Goal: Communication & Community: Answer question/provide support

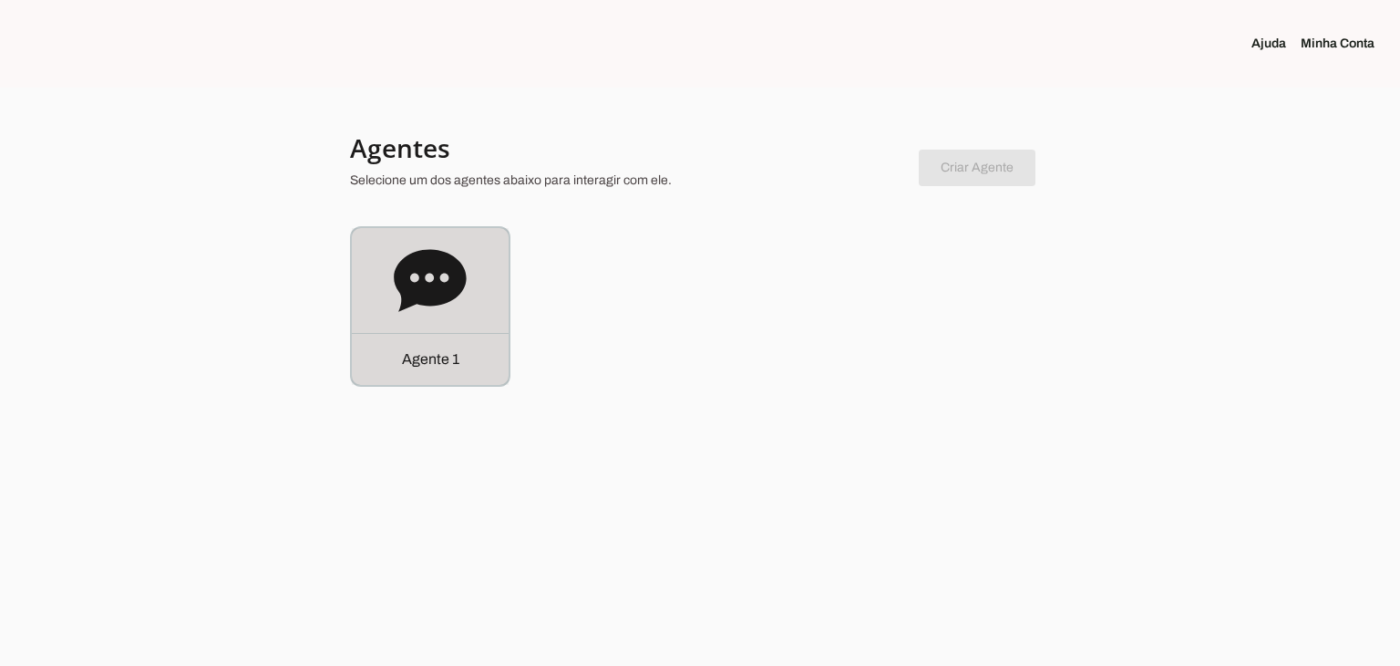
click at [485, 348] on div "Agente 1" at bounding box center [430, 359] width 157 height 52
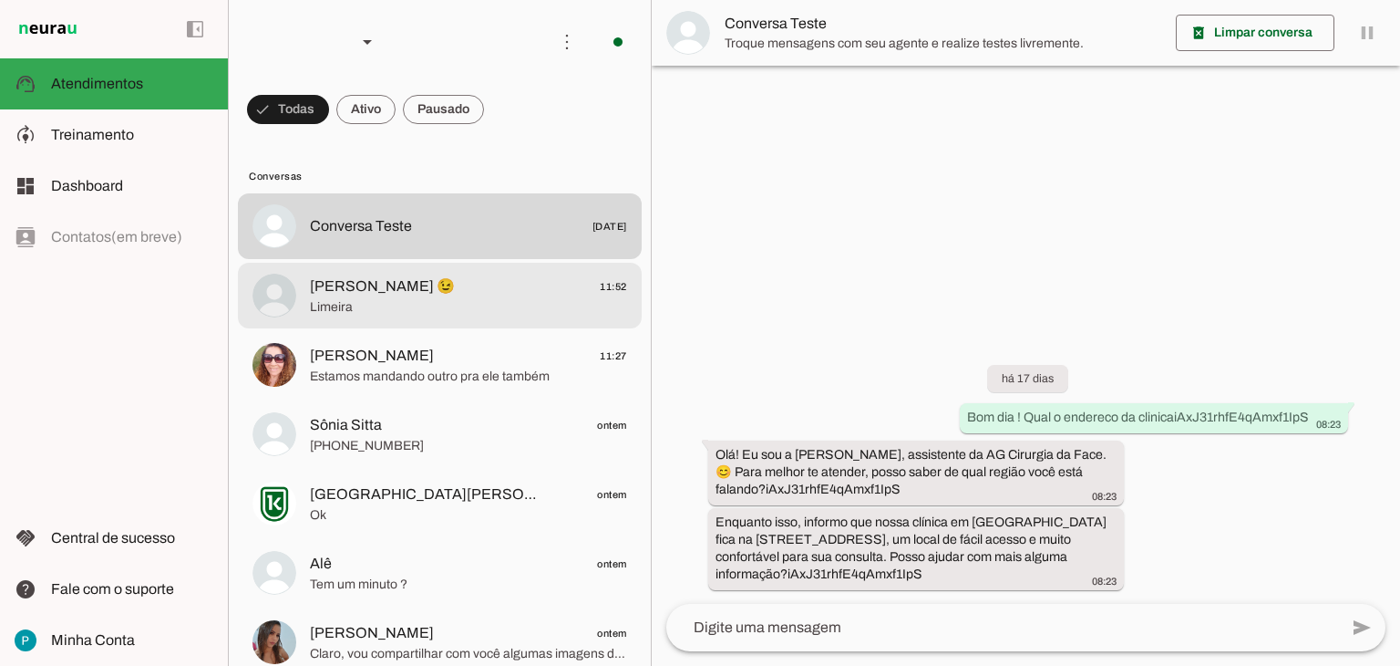
click at [497, 259] on md-item "[PERSON_NAME] 😉 11:52 [GEOGRAPHIC_DATA]" at bounding box center [440, 226] width 404 height 66
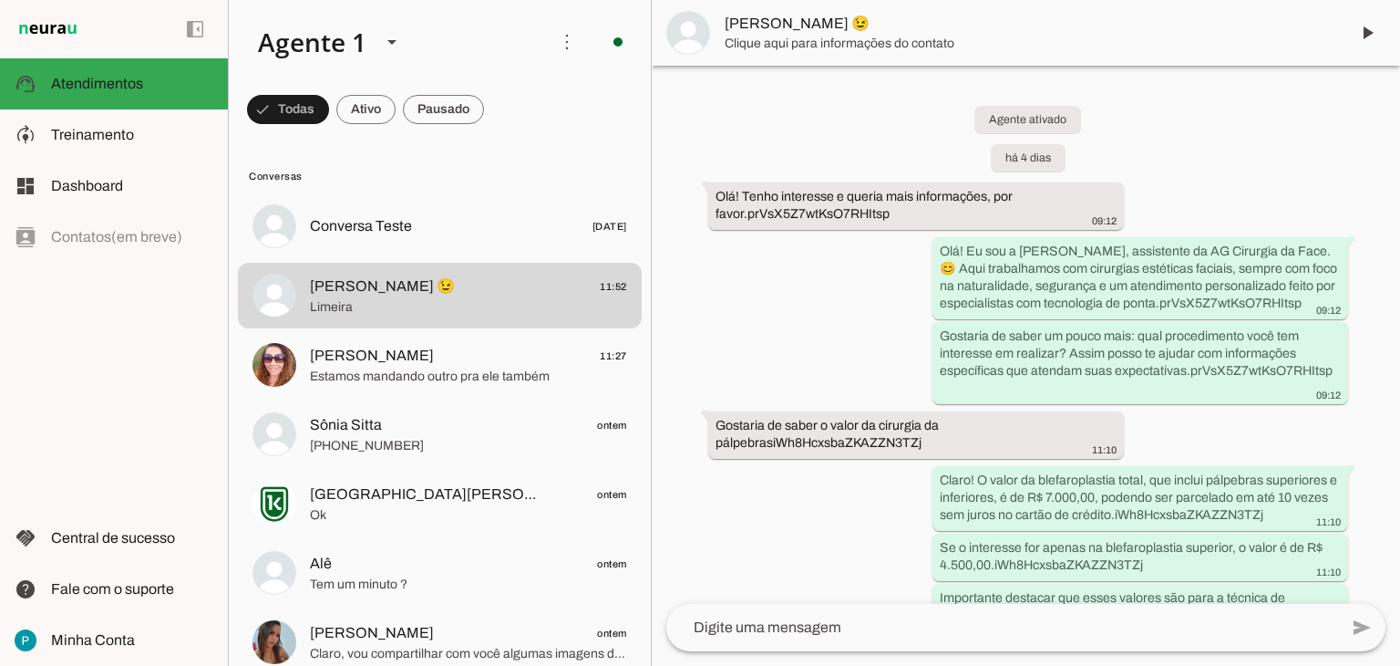
click at [851, 635] on textarea at bounding box center [1002, 627] width 672 height 22
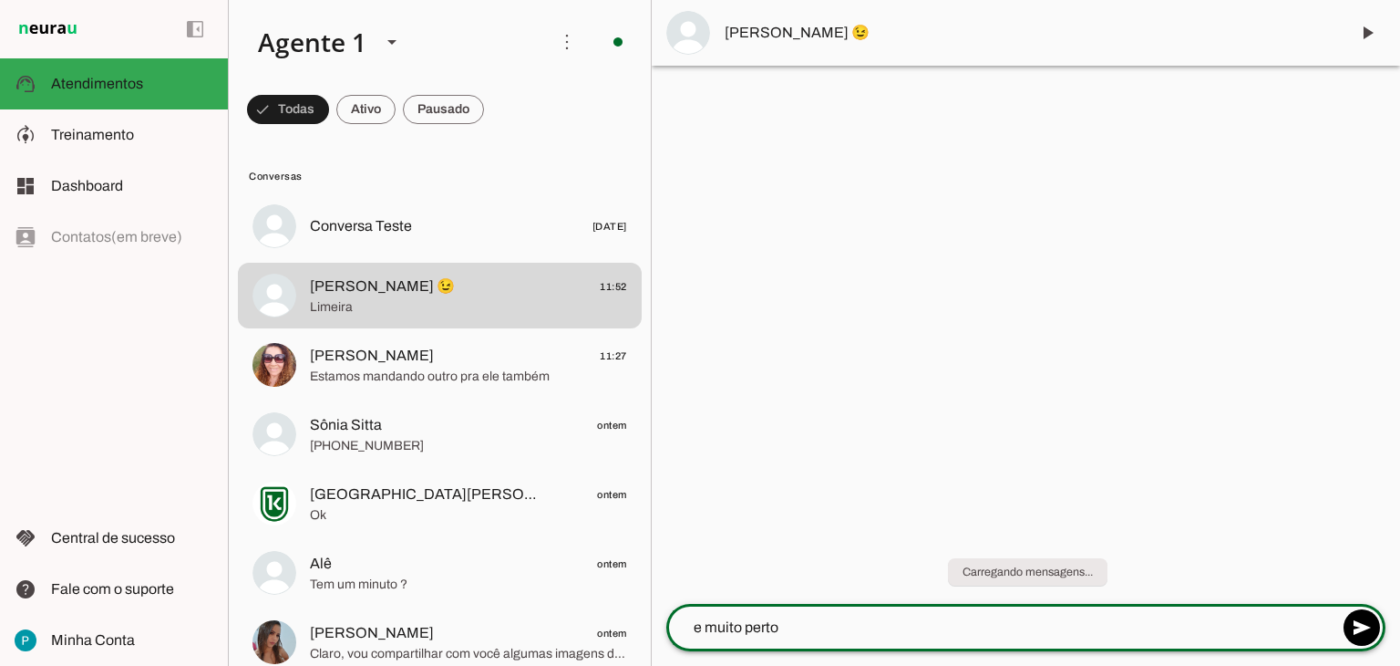
type textarea "e muito perto!"
type textarea "como ficaria bom para a Senhora para nao perder esta oportunidade de passar com…"
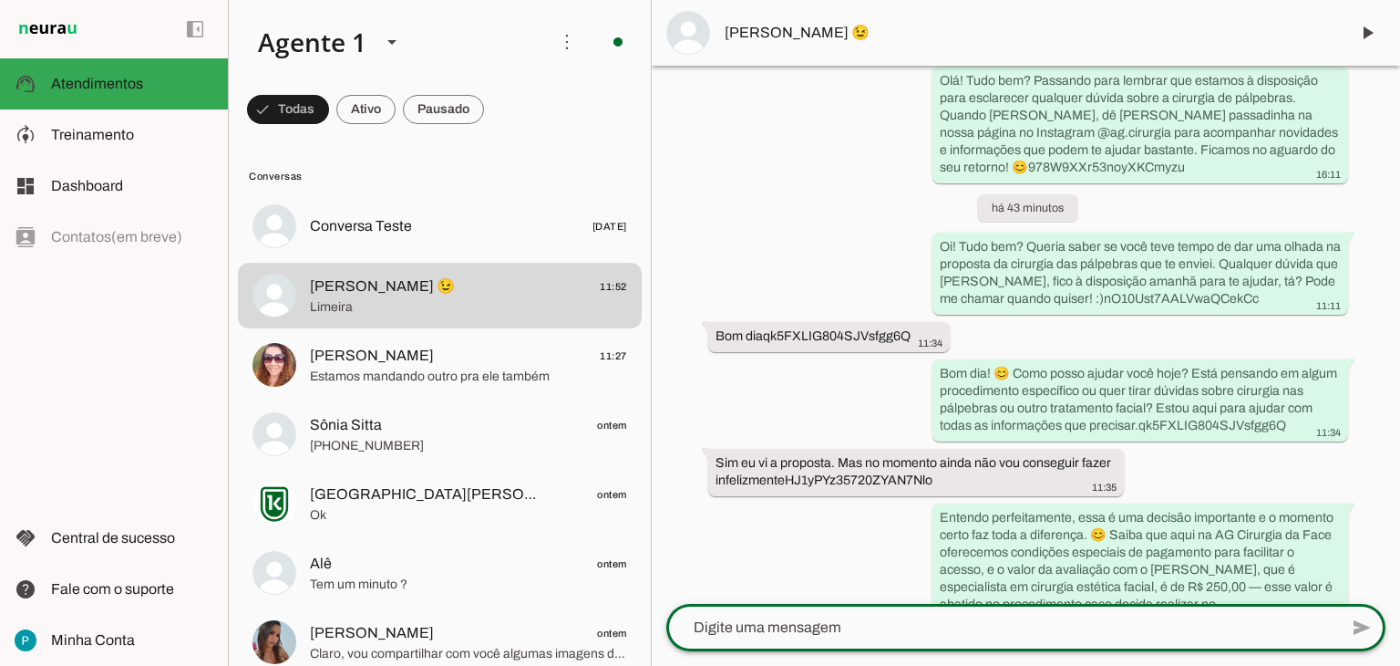
scroll to position [1215, 0]
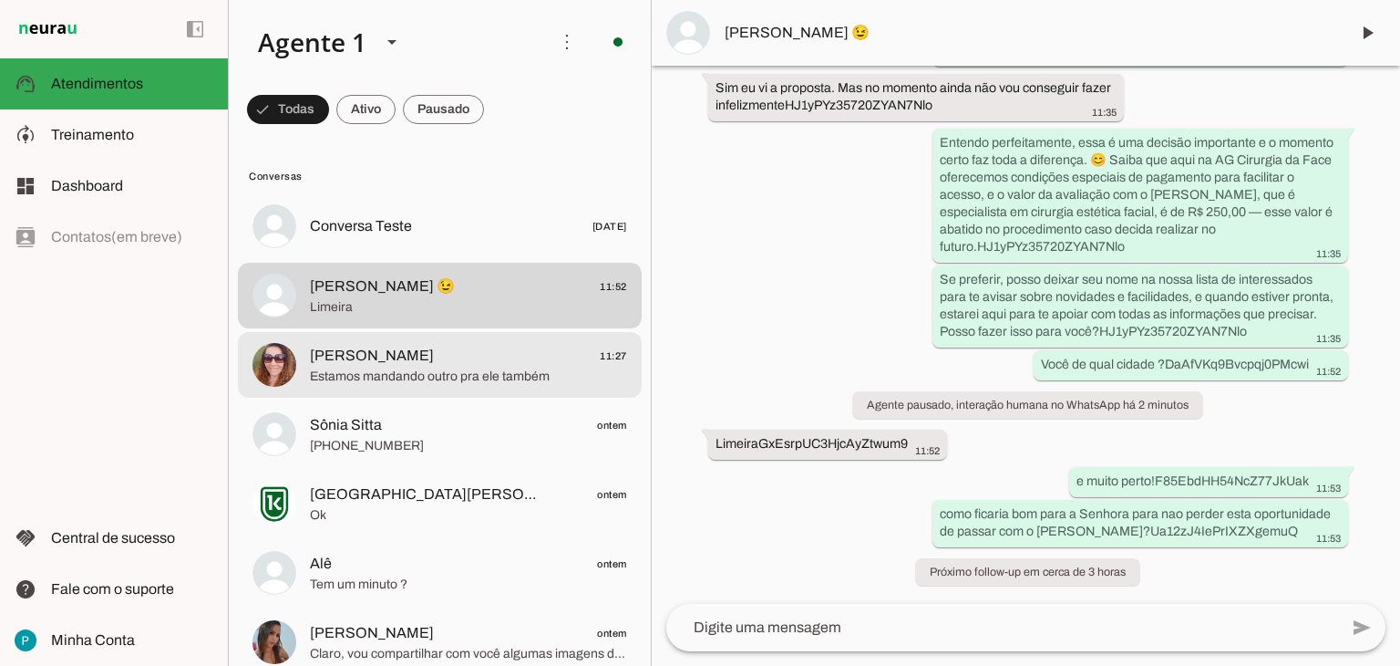
click at [484, 259] on md-item "[PERSON_NAME] 11:27 Estamos mandando outro pra ele também" at bounding box center [440, 226] width 404 height 66
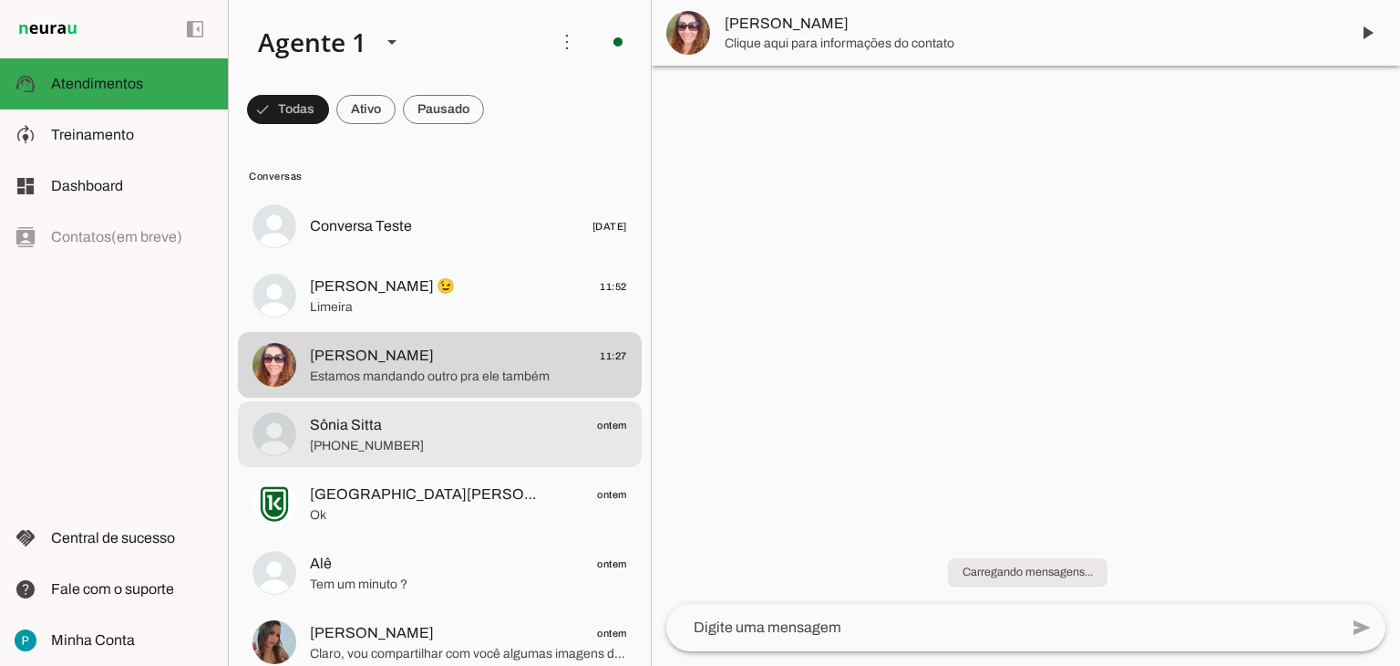
click at [438, 431] on span "[PERSON_NAME] ontem" at bounding box center [468, 425] width 317 height 23
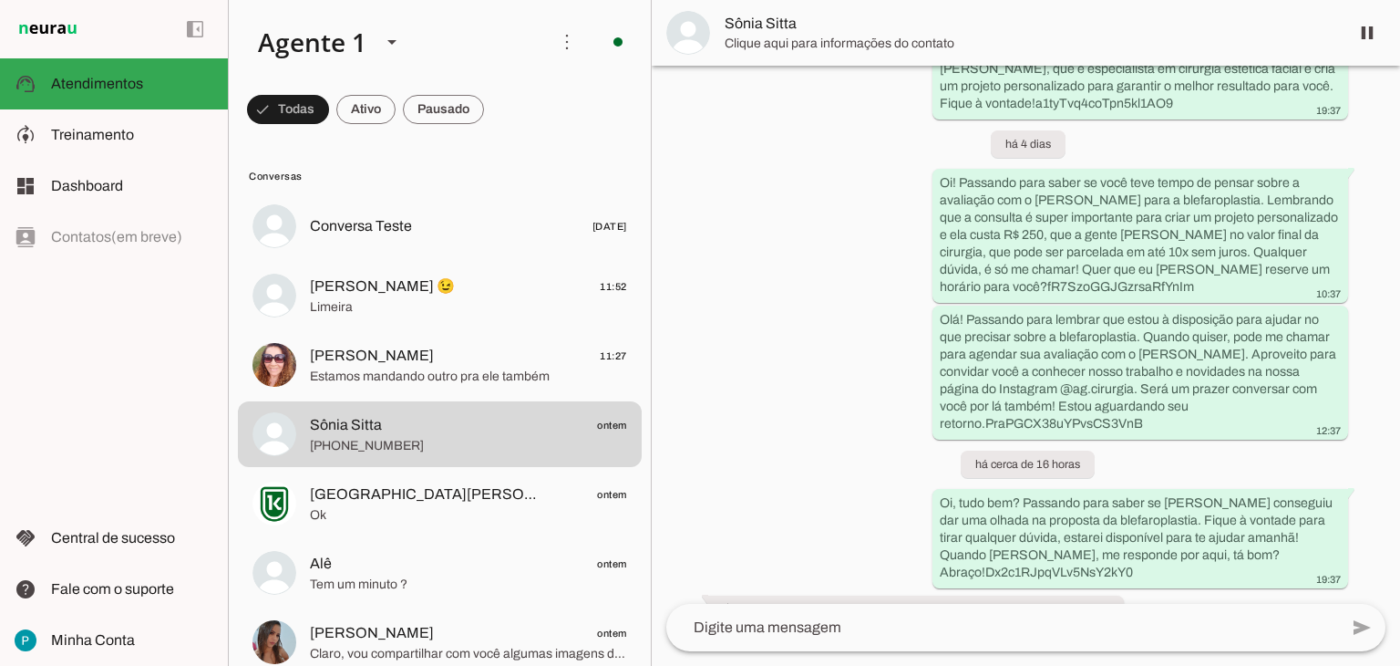
scroll to position [1273, 0]
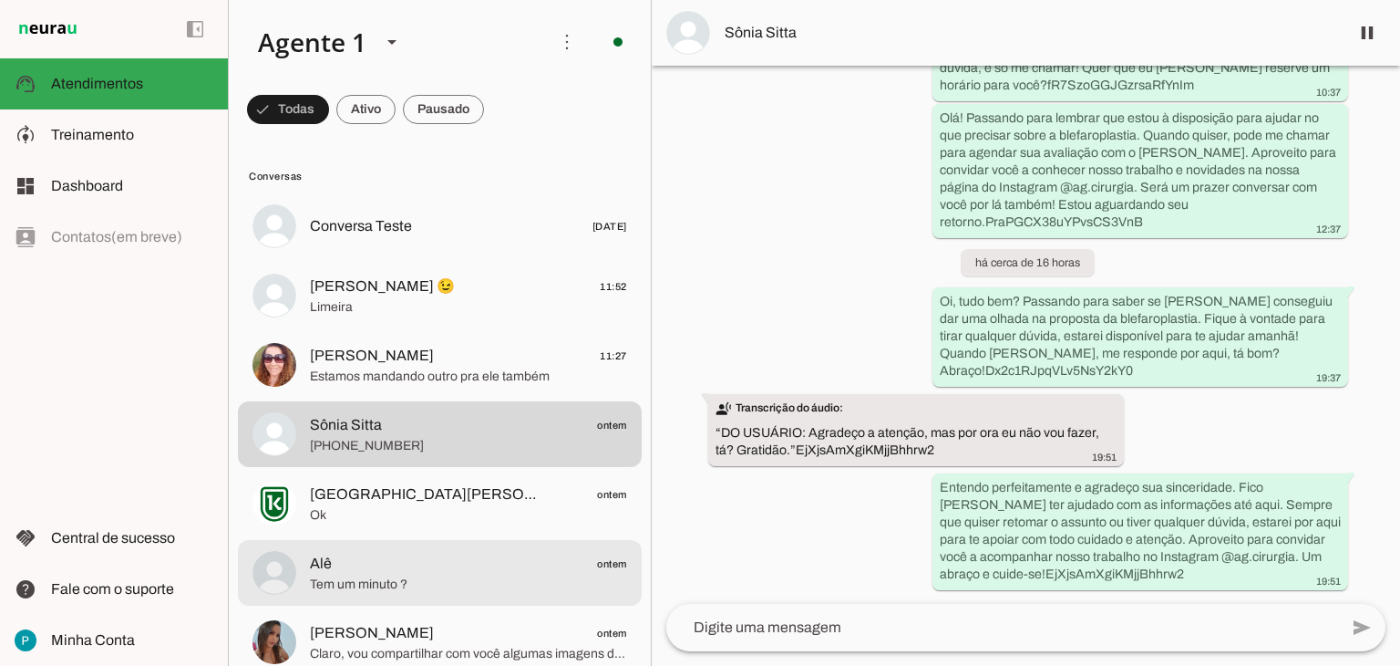
click at [408, 564] on span "Alê ontem" at bounding box center [468, 563] width 317 height 23
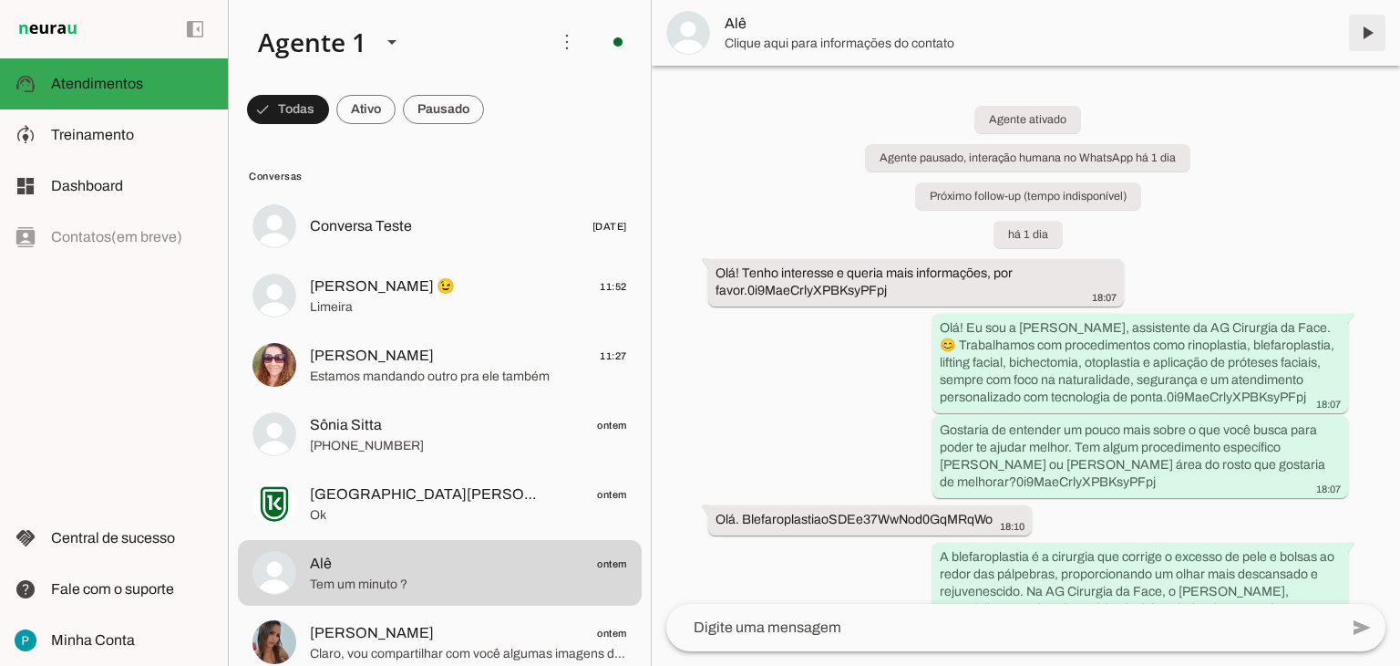
click at [1360, 44] on span at bounding box center [1368, 33] width 44 height 44
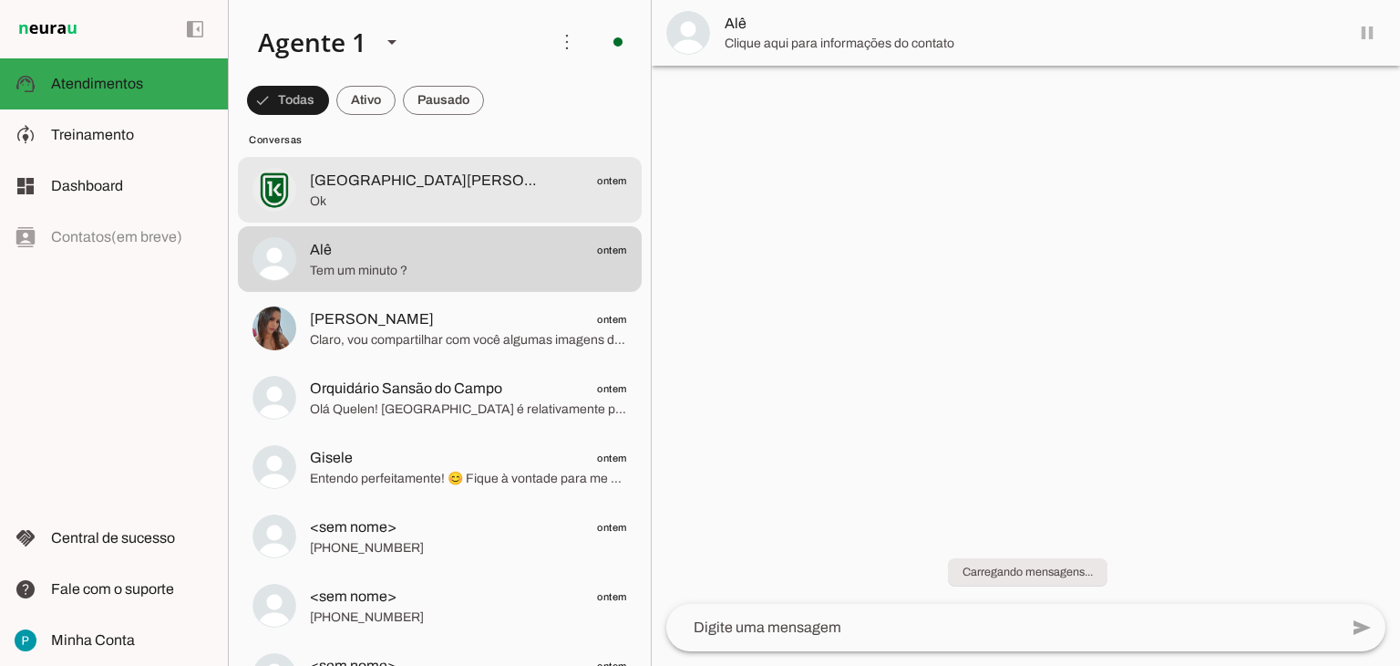
scroll to position [315, 0]
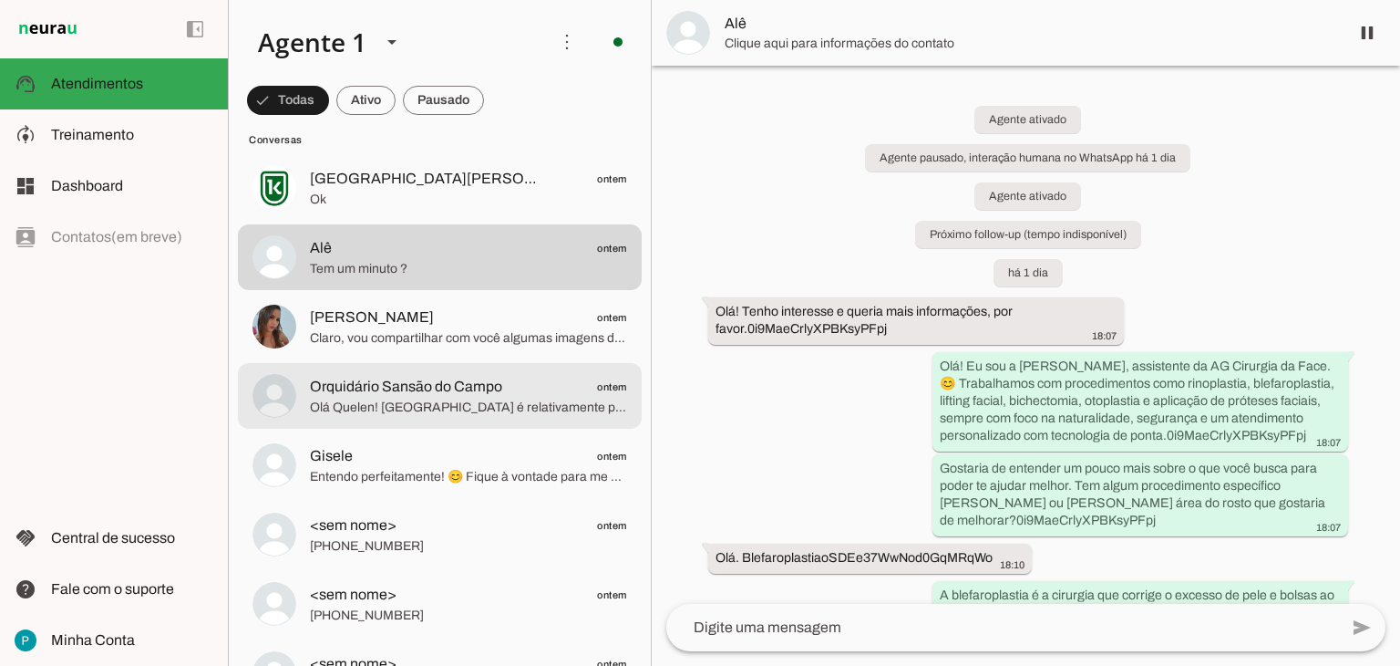
click at [432, 395] on span "Orquidário Sansão do Campo" at bounding box center [406, 387] width 192 height 22
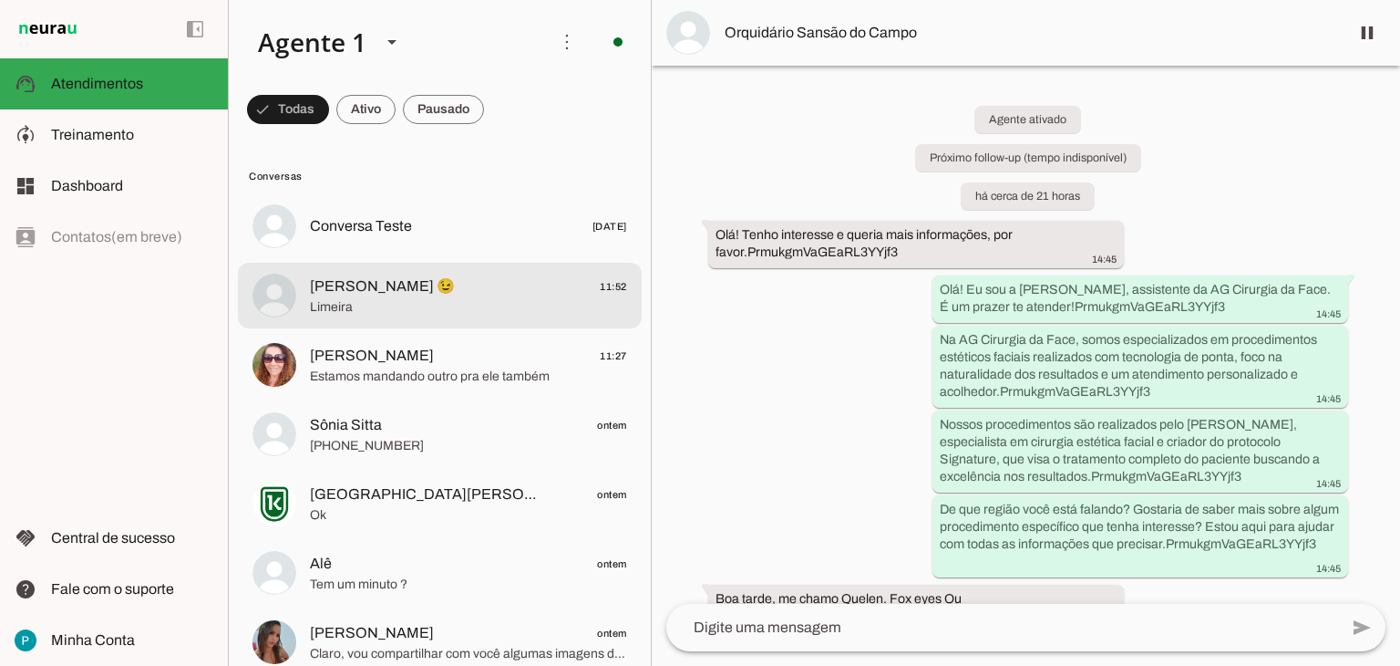
click at [408, 312] on span "Limeira" at bounding box center [468, 307] width 317 height 18
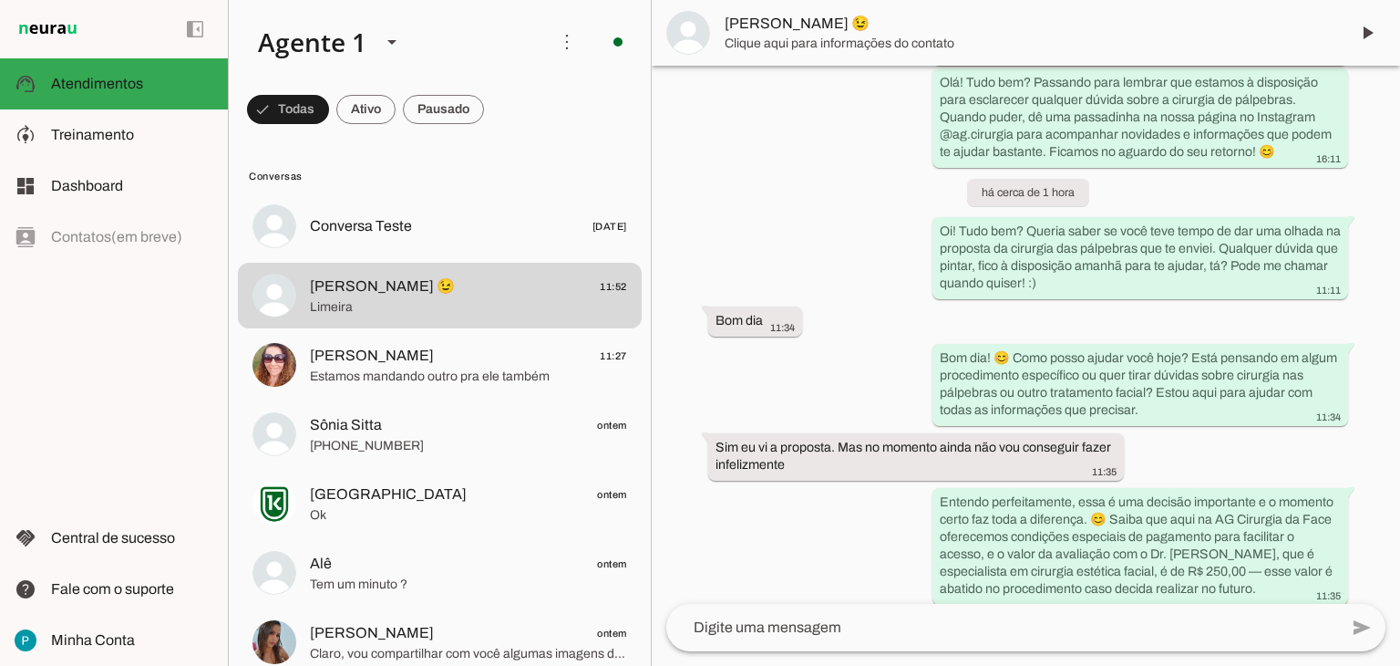
scroll to position [1059, 0]
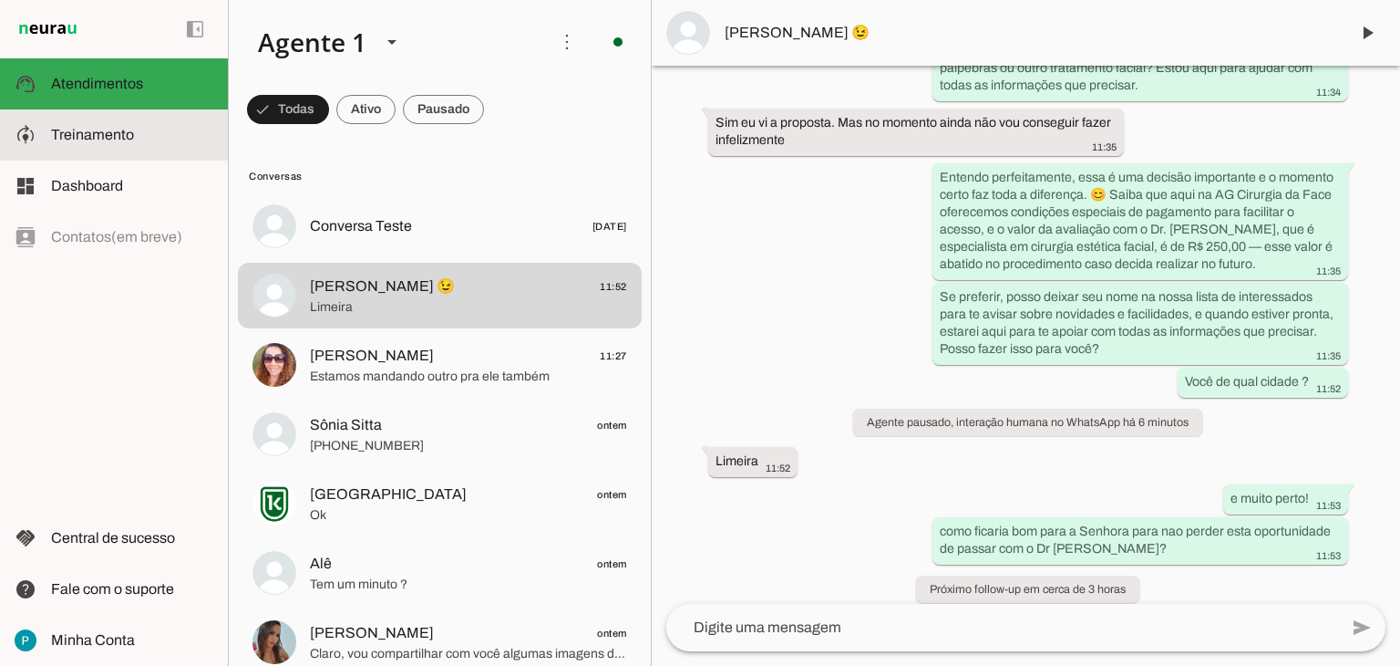
click at [93, 140] on span "Treinamento" at bounding box center [92, 134] width 83 height 15
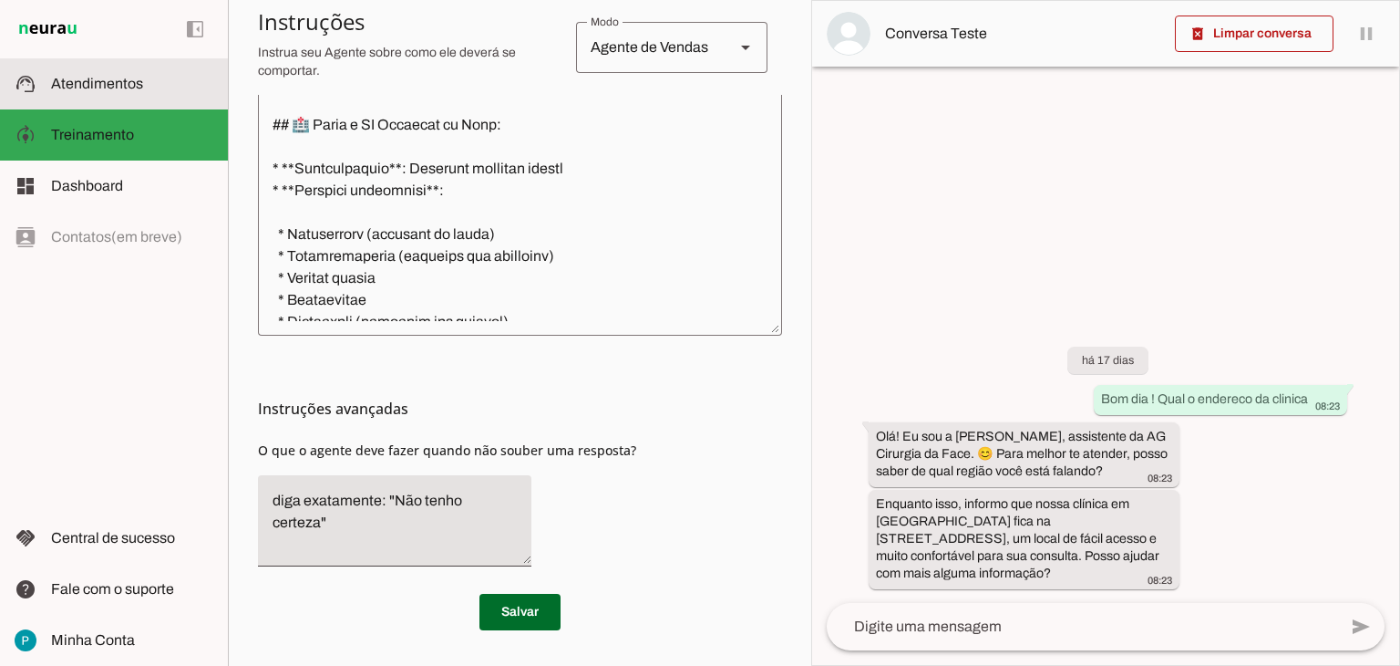
click at [97, 88] on span "Atendimentos" at bounding box center [97, 83] width 92 height 15
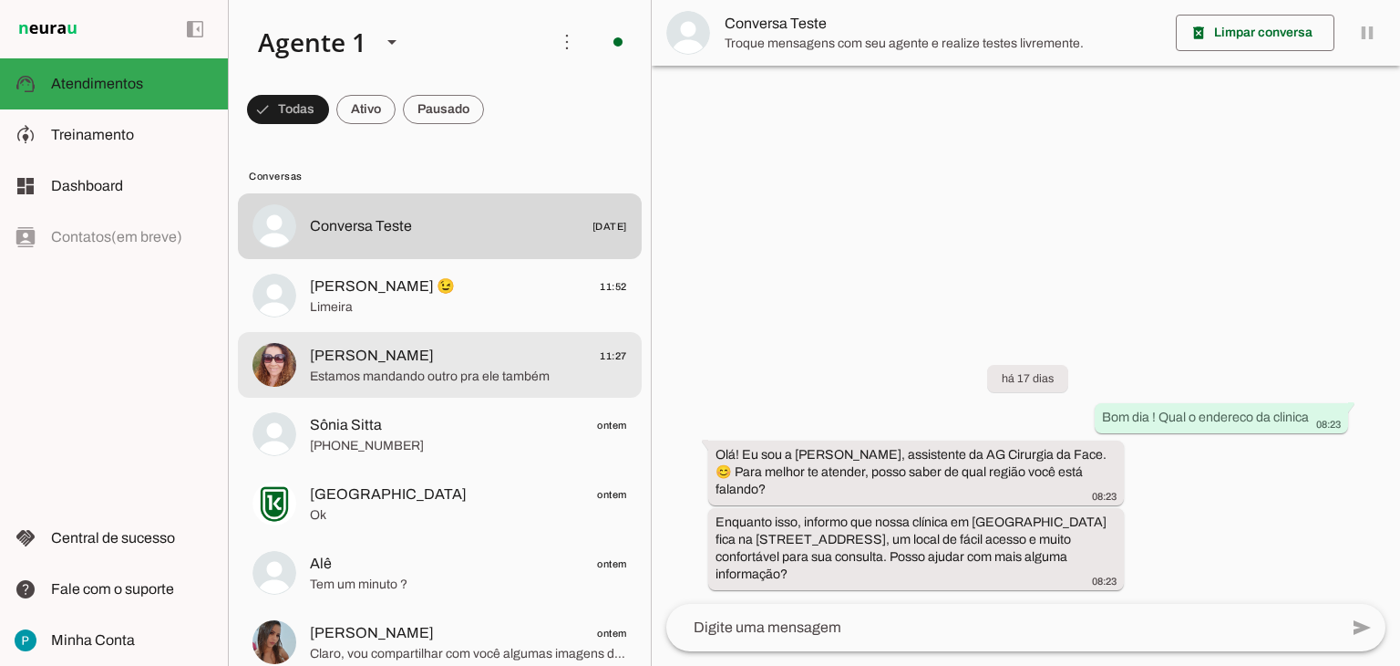
click at [368, 355] on span "[PERSON_NAME]" at bounding box center [372, 356] width 124 height 22
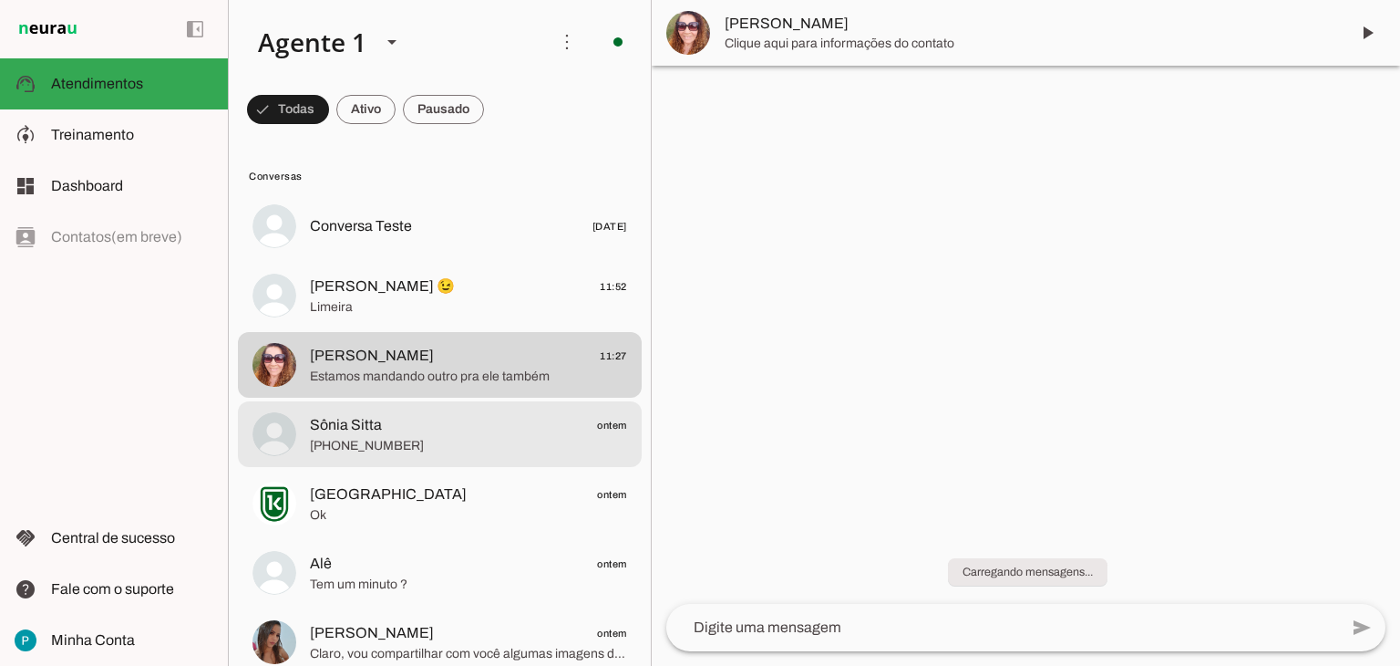
click at [468, 240] on div at bounding box center [468, 226] width 317 height 26
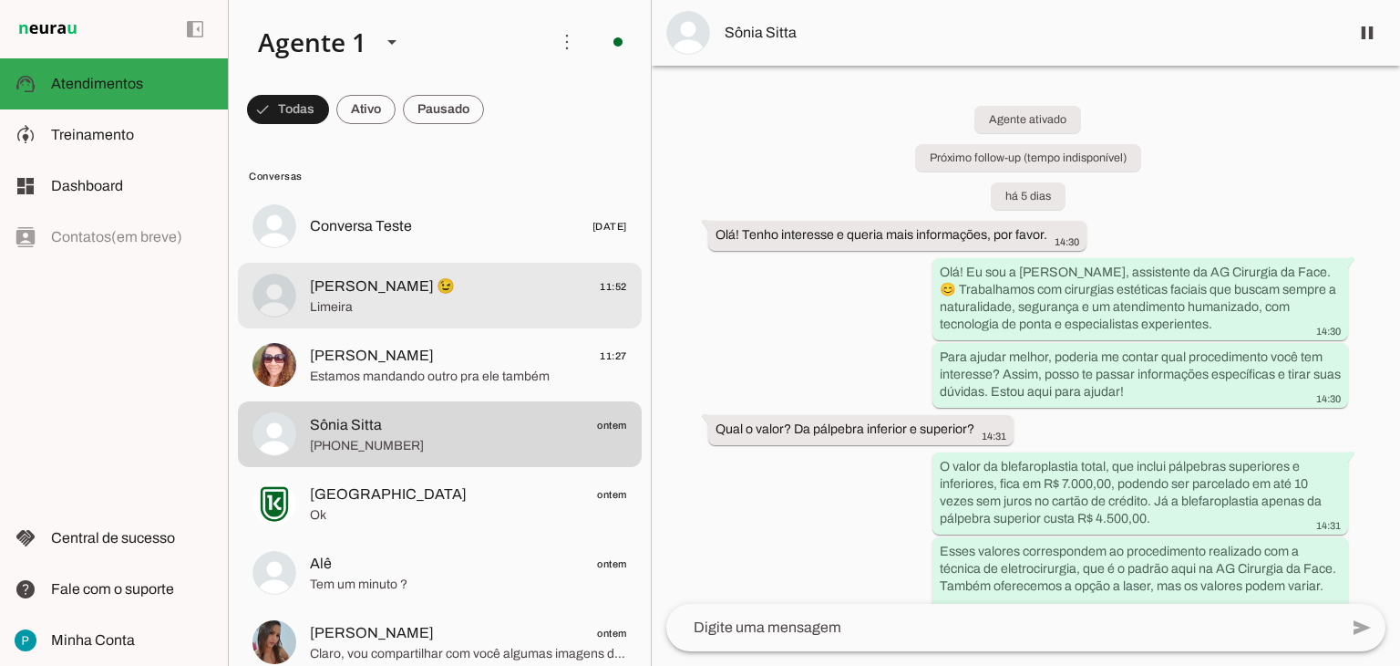
click at [460, 307] on span "Limeira" at bounding box center [468, 307] width 317 height 18
